Goal: Transaction & Acquisition: Purchase product/service

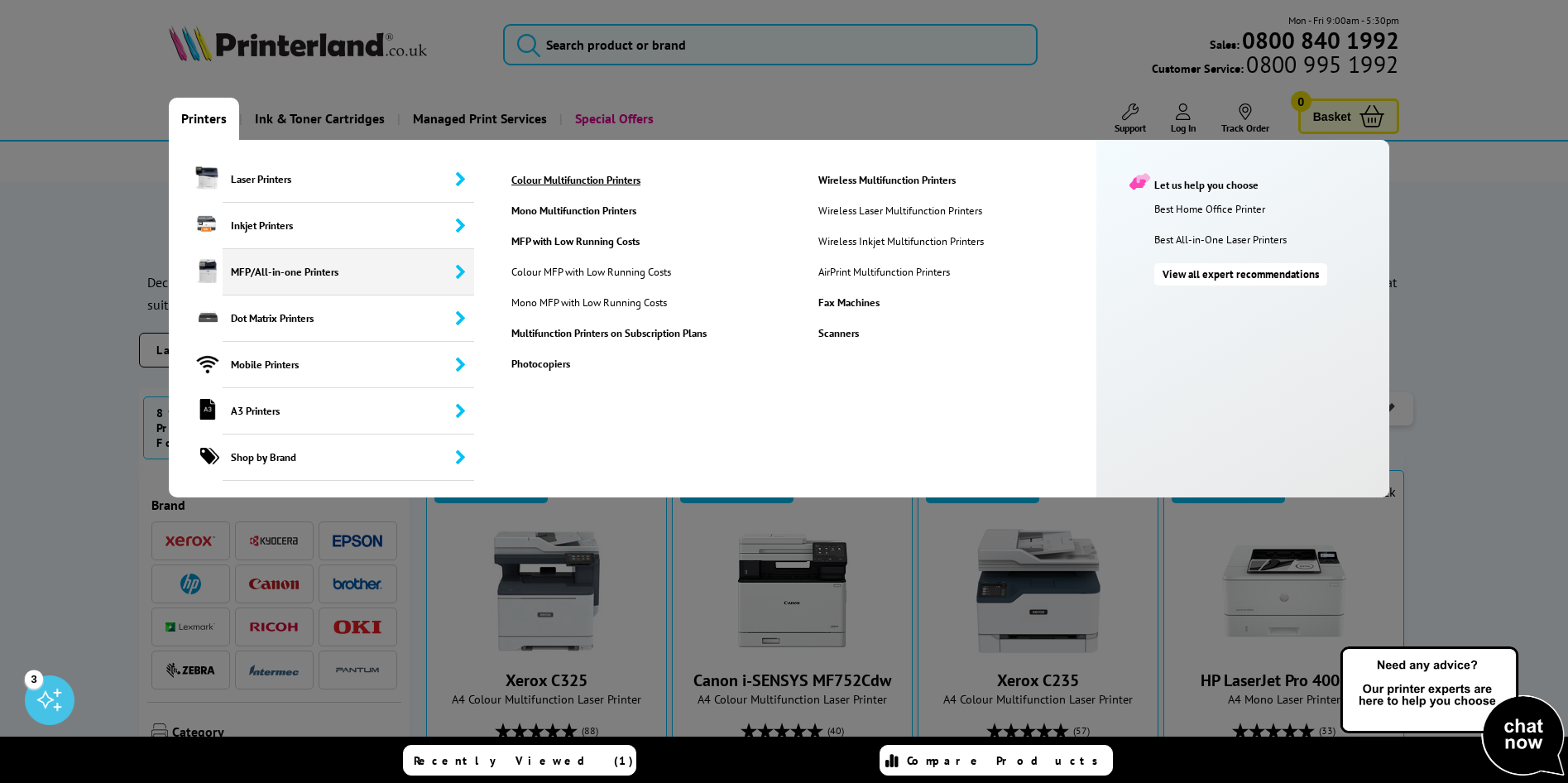
click at [560, 186] on link "Colour Multifunction Printers" at bounding box center [651, 180] width 305 height 14
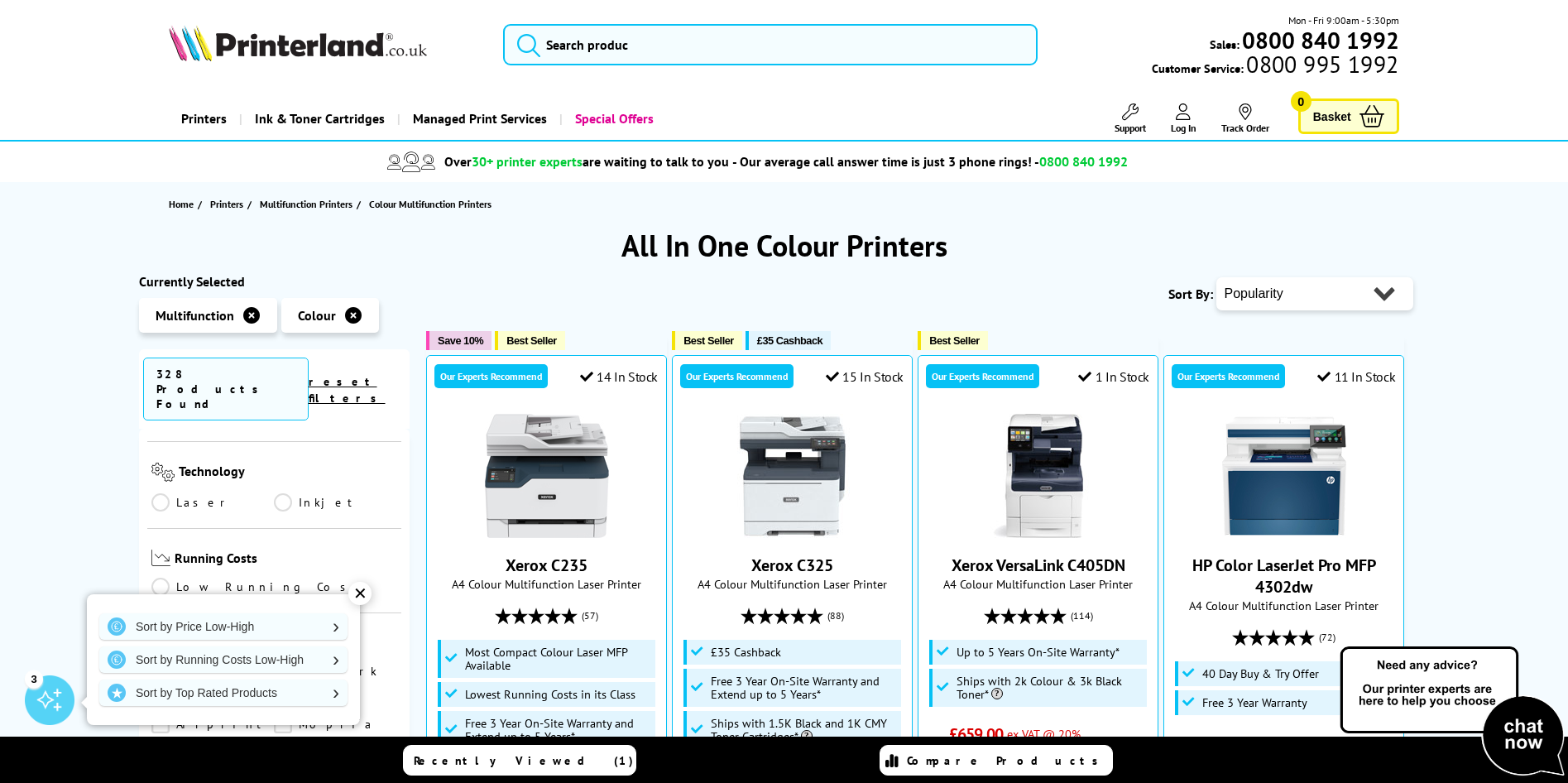
scroll to position [579, 0]
click at [366, 587] on div "✕" at bounding box center [360, 593] width 23 height 23
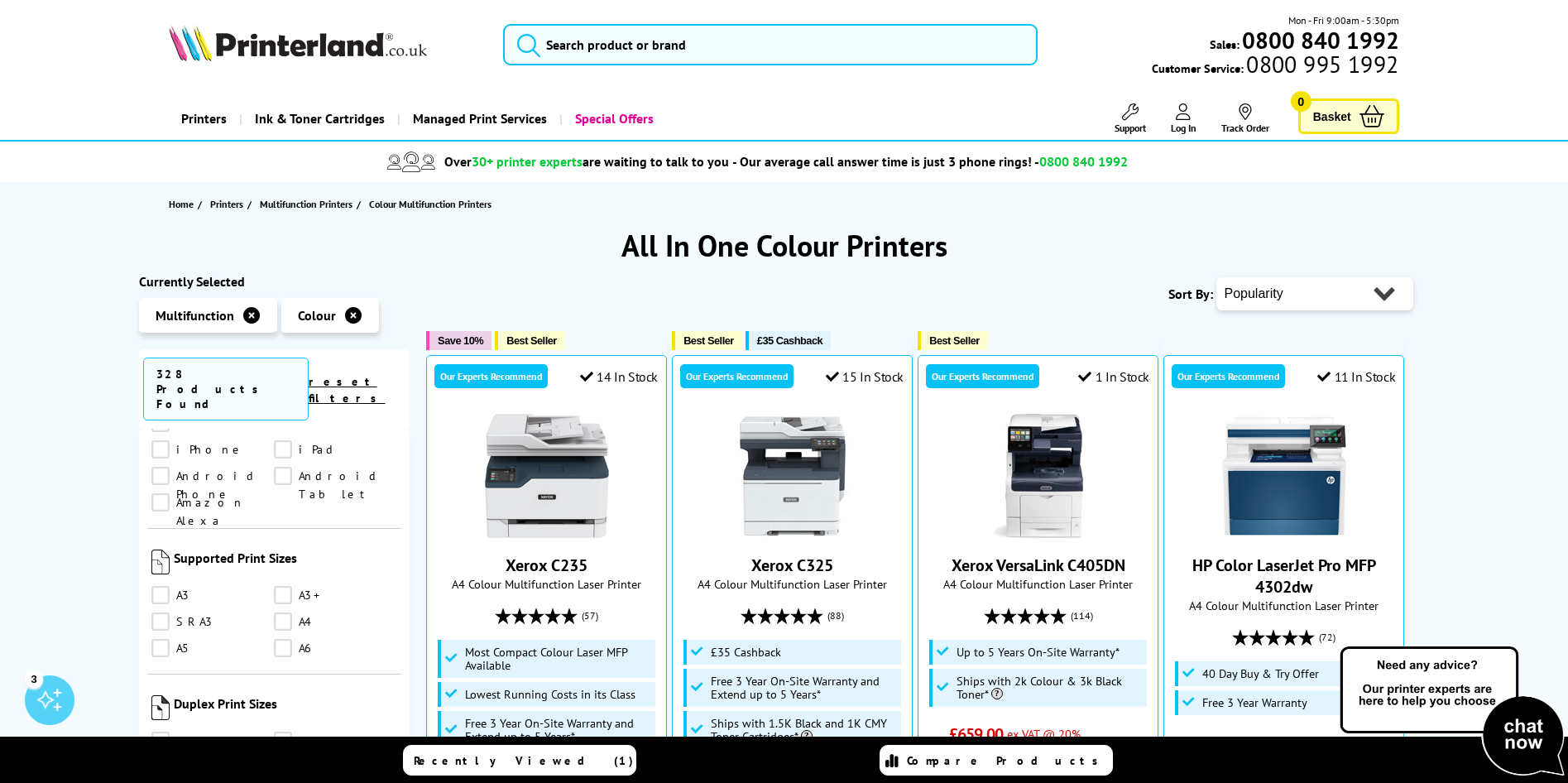
scroll to position [1406, 0]
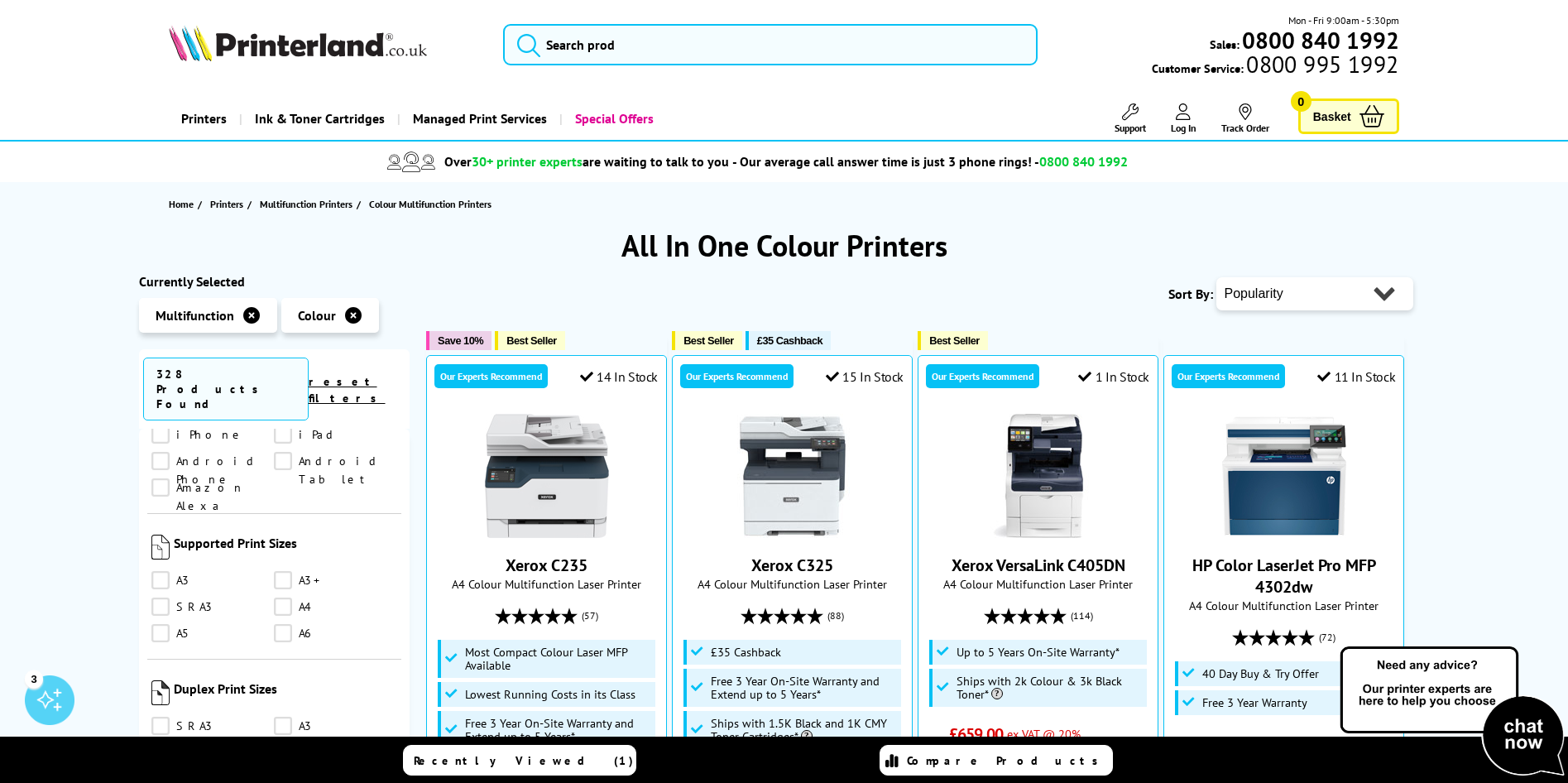
click at [175, 570] on link "A3" at bounding box center [213, 579] width 123 height 18
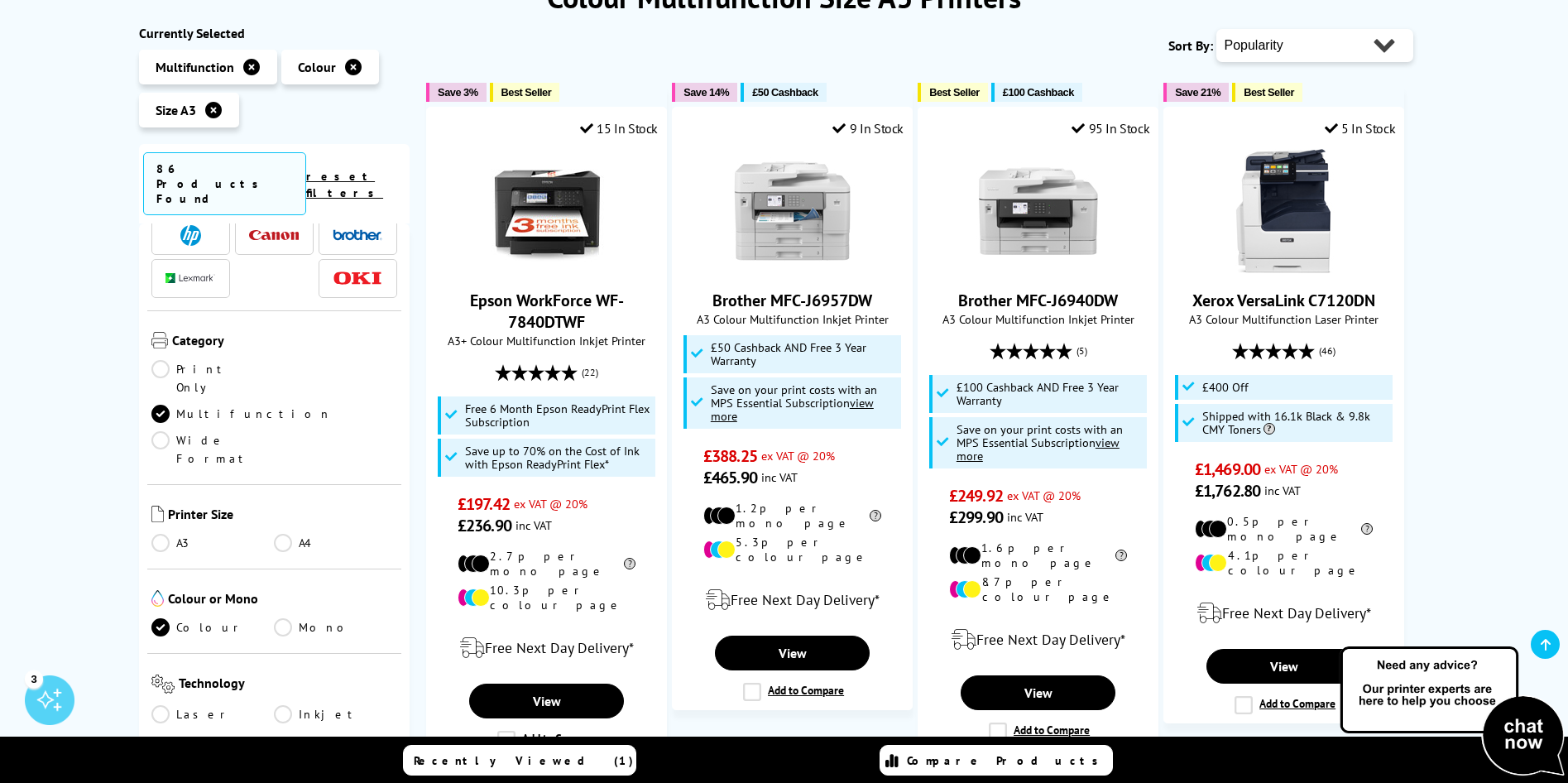
scroll to position [166, 0]
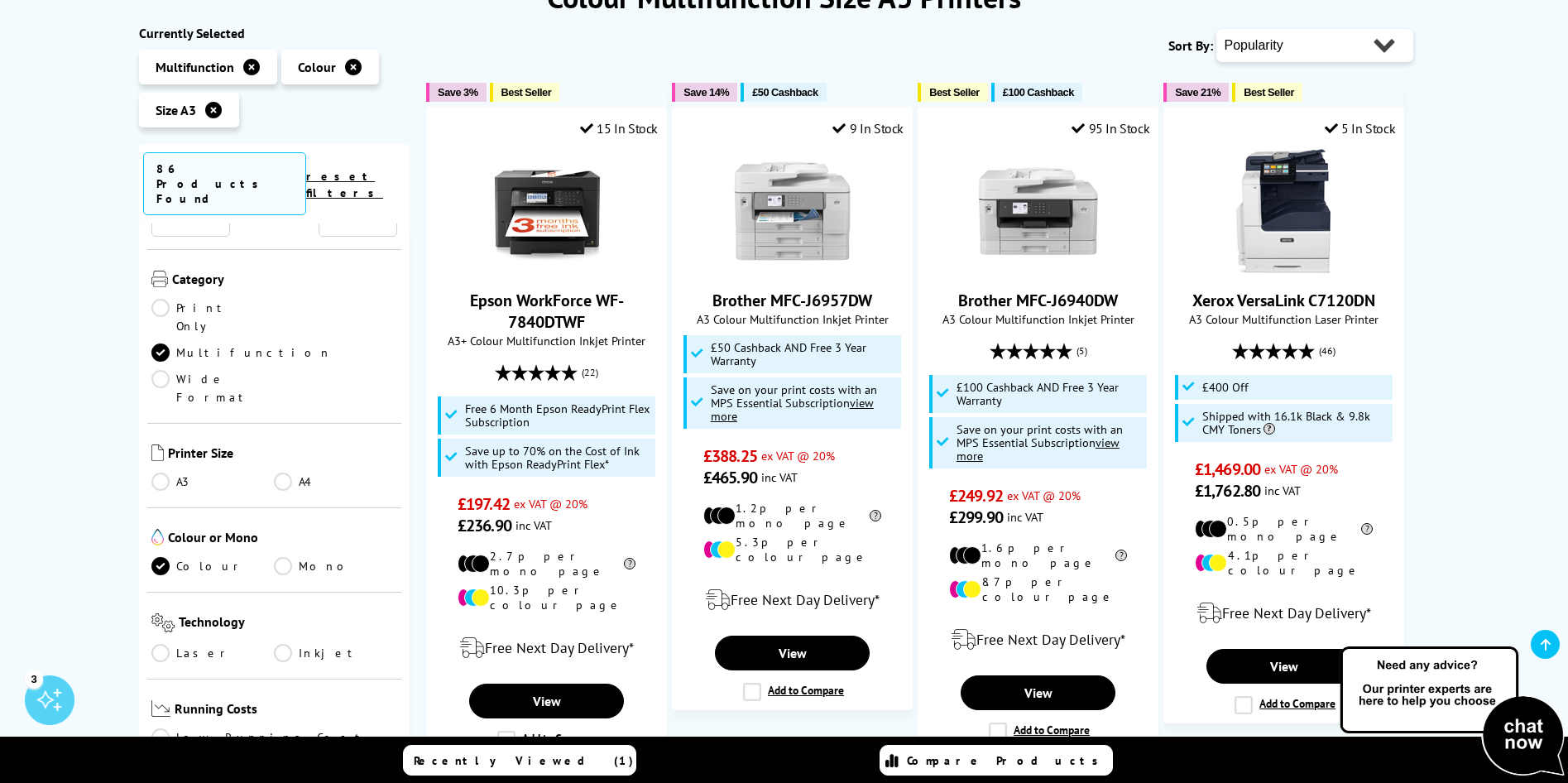
click at [192, 643] on link "Laser" at bounding box center [213, 652] width 123 height 18
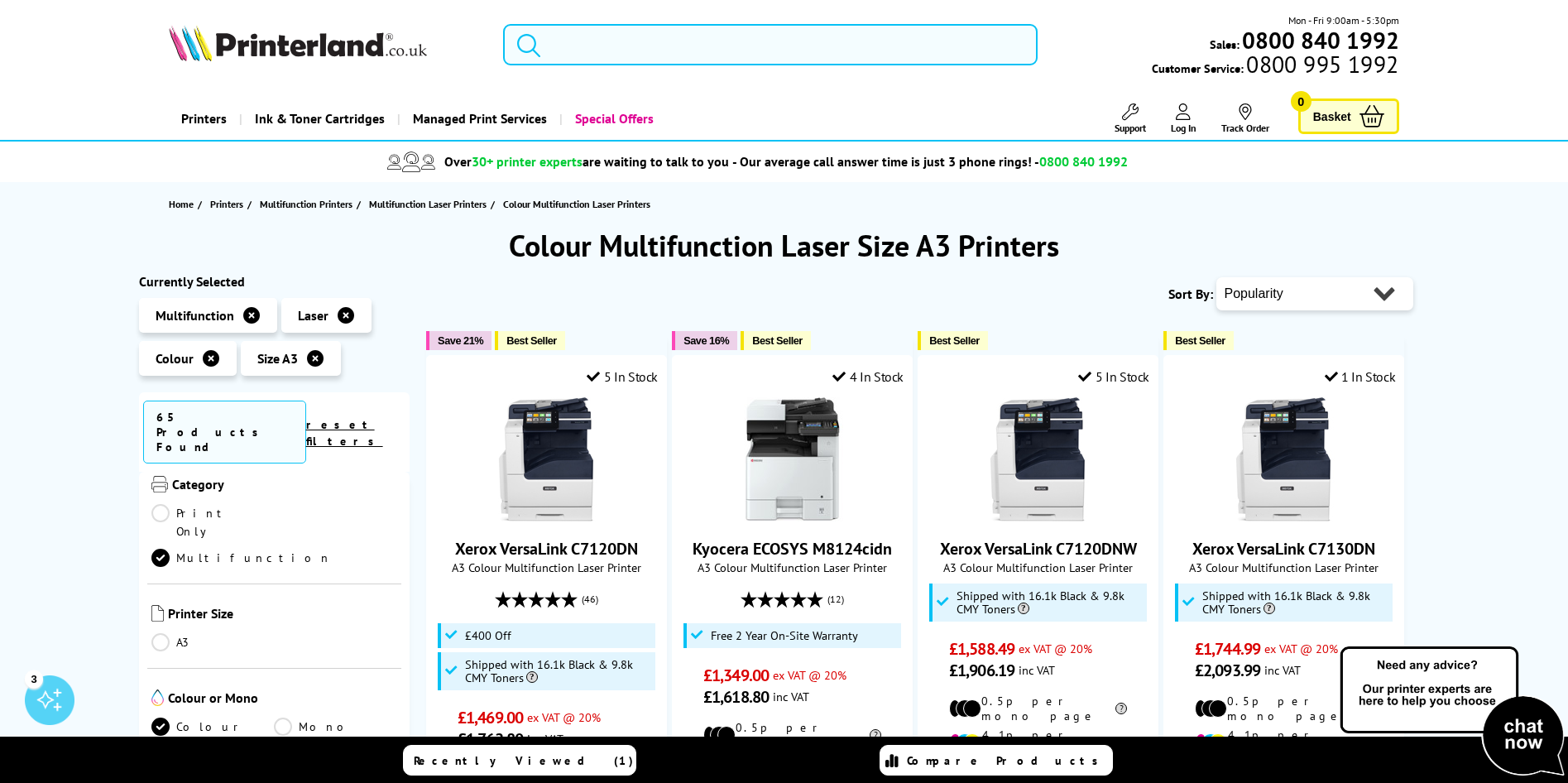
click at [1263, 302] on select "Popularity Rating Price - Low to High Price - High to Low Running Costs - Low t…" at bounding box center [1315, 294] width 197 height 34
select select "Price Ascending"
click at [1217, 278] on select "Popularity Rating Price - Low to High Price - High to Low Running Costs - Low t…" at bounding box center [1315, 294] width 197 height 34
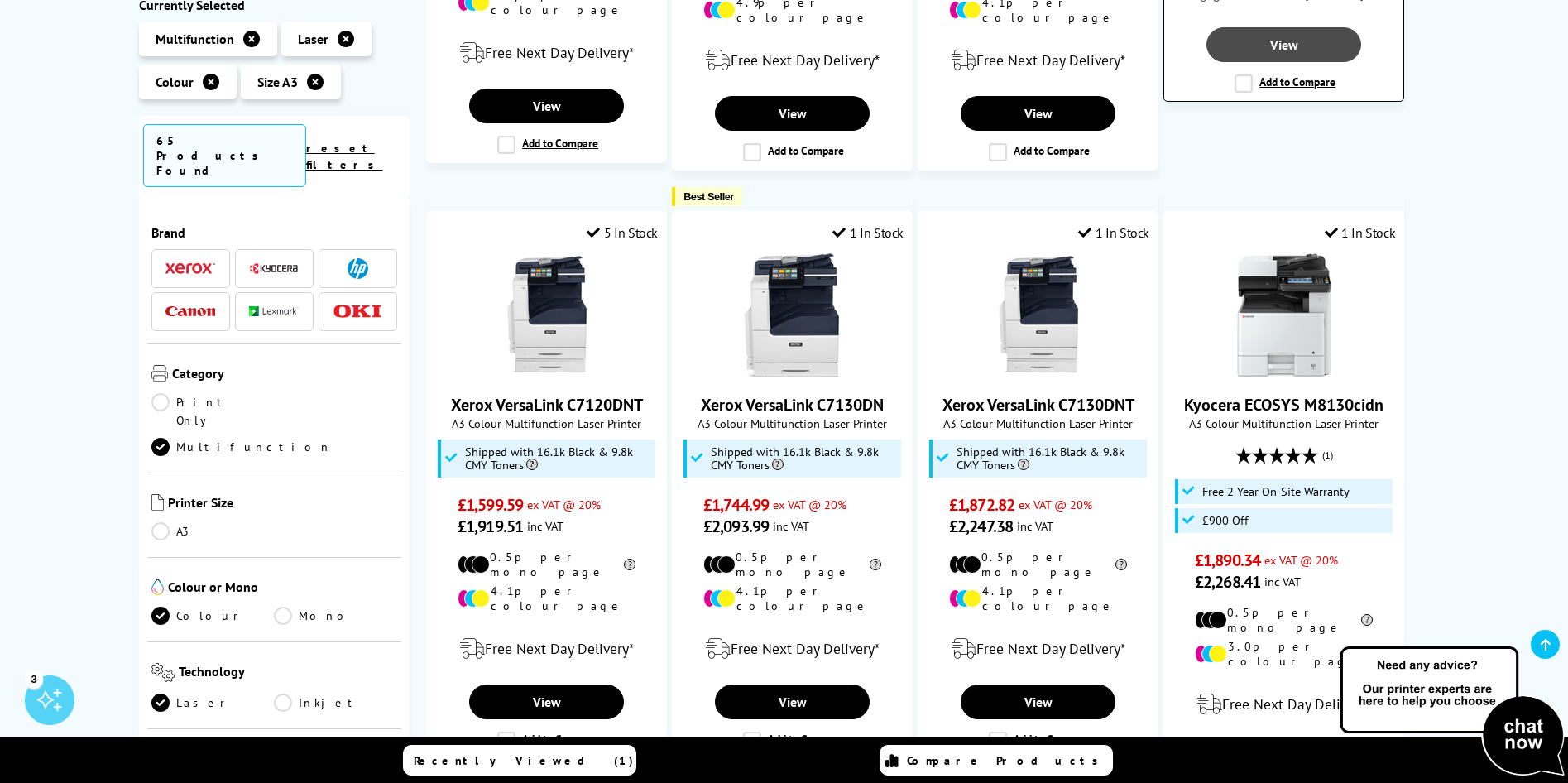
scroll to position [1489, 0]
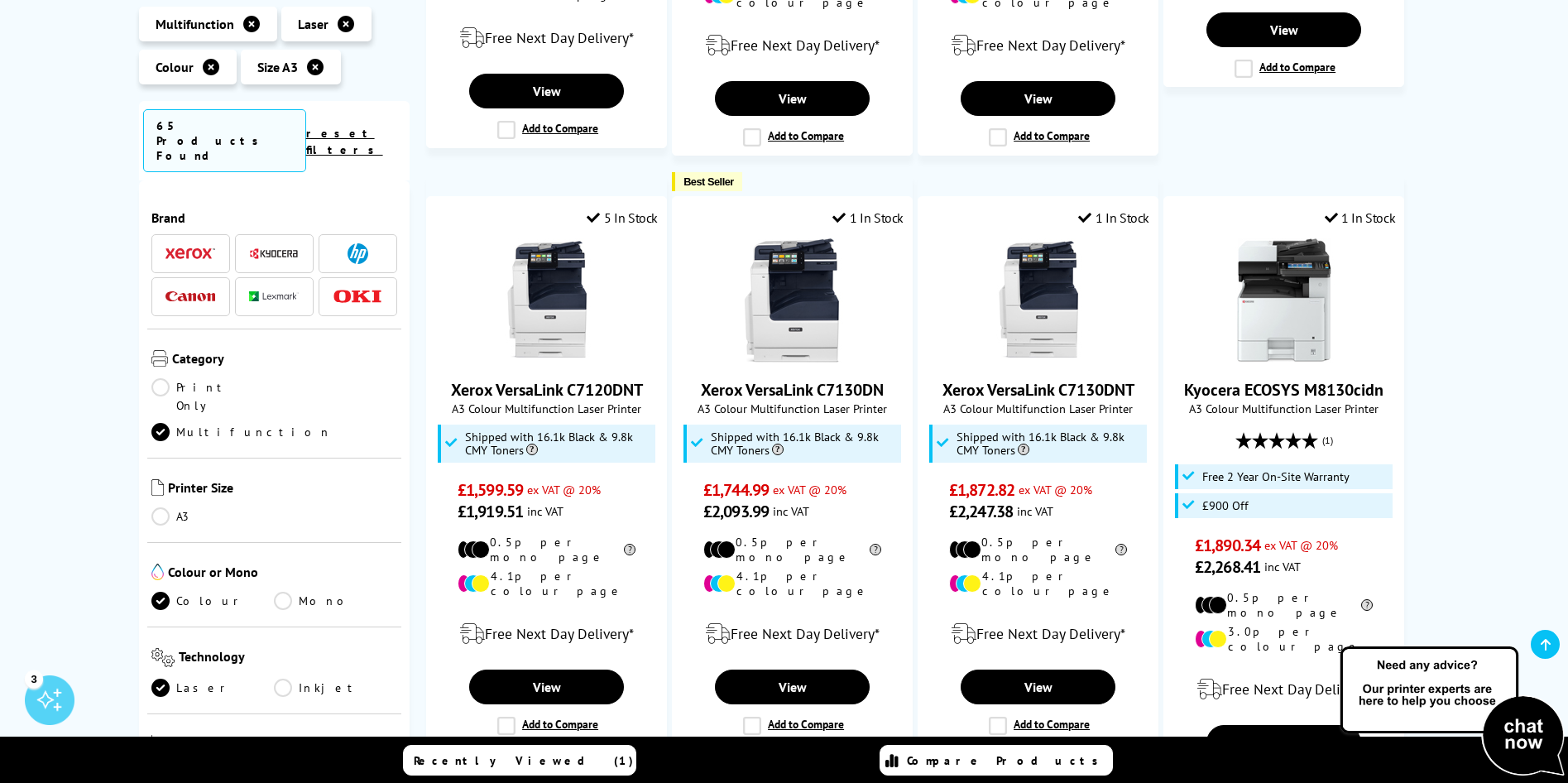
drag, startPoint x: 1223, startPoint y: 355, endPoint x: 1479, endPoint y: 301, distance: 261.6
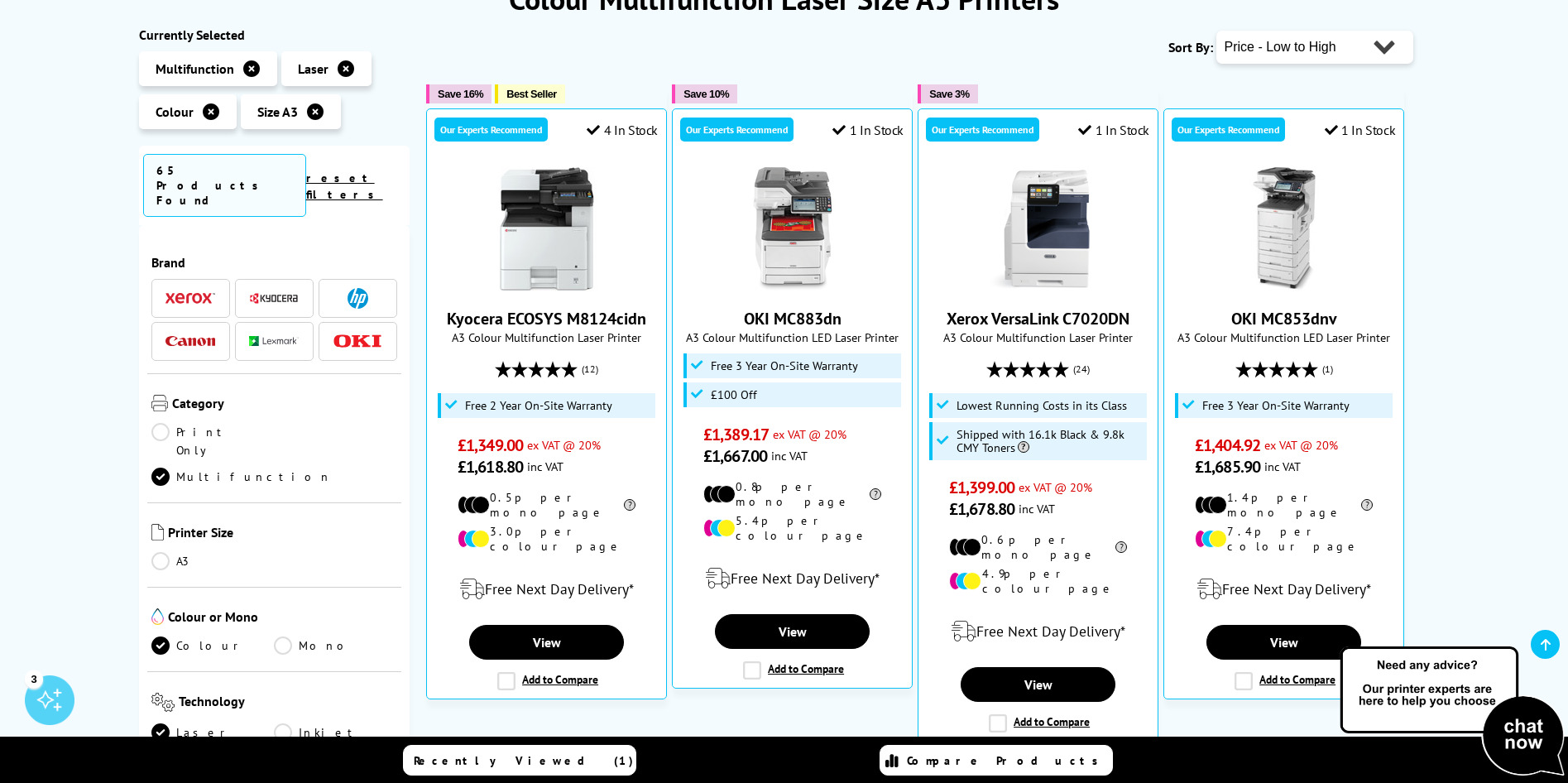
scroll to position [82, 0]
